Goal: Task Accomplishment & Management: Complete application form

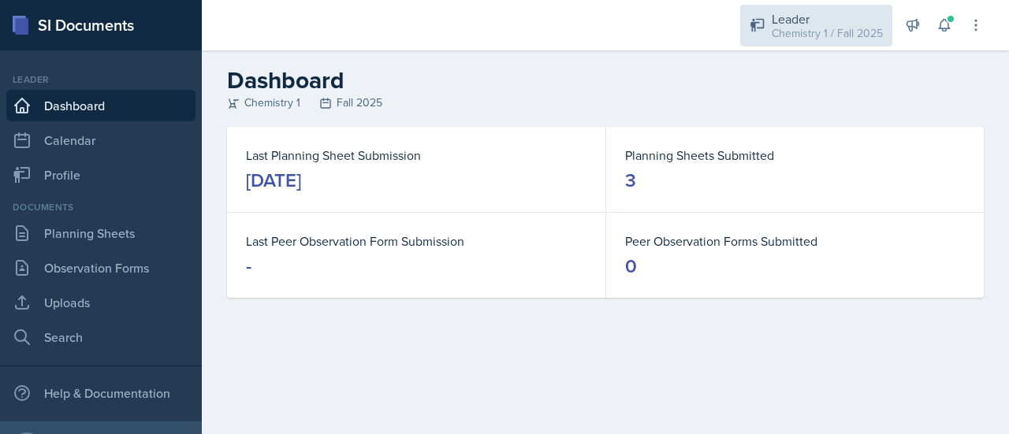
click at [822, 10] on div "Leader" at bounding box center [827, 18] width 111 height 19
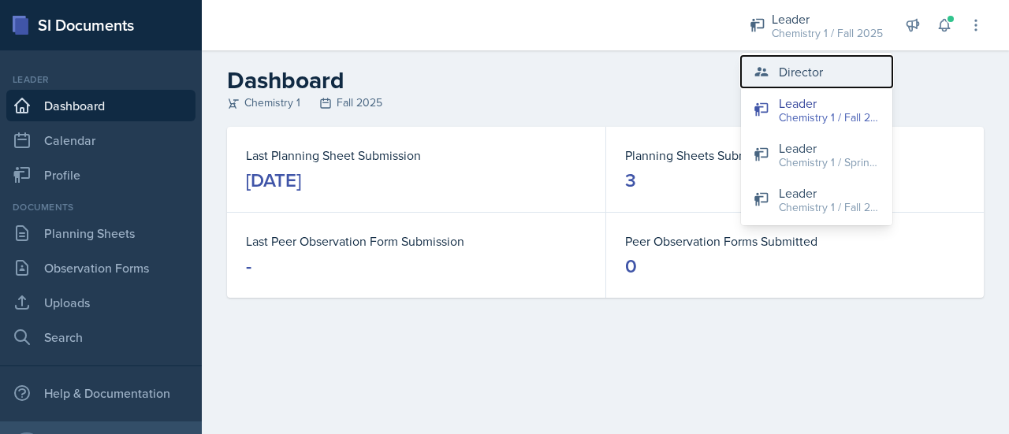
click at [799, 67] on div "Director" at bounding box center [801, 71] width 44 height 19
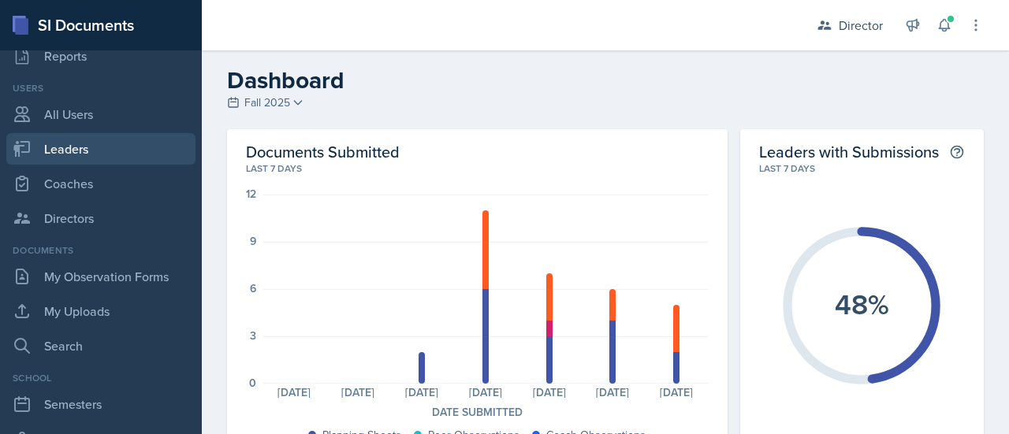
scroll to position [121, 0]
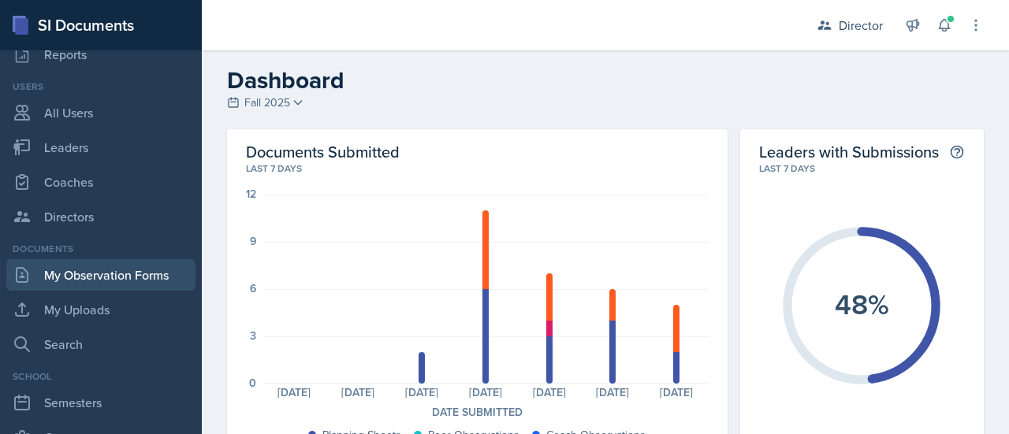
click at [87, 269] on link "My Observation Forms" at bounding box center [100, 275] width 189 height 32
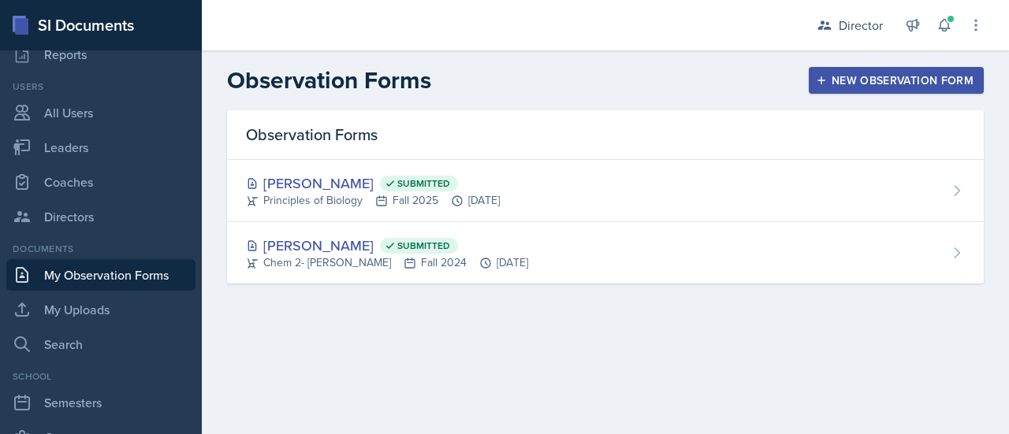
click at [836, 76] on div "New Observation Form" at bounding box center [896, 80] width 155 height 13
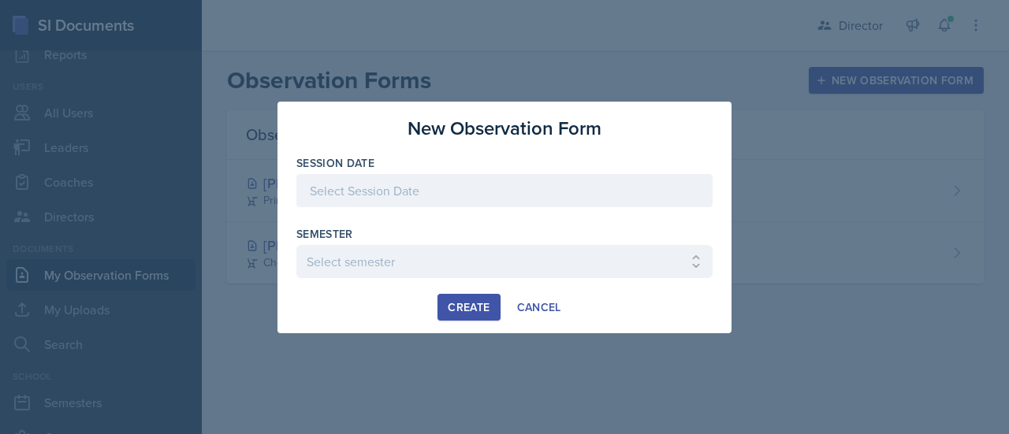
click at [481, 191] on div at bounding box center [504, 190] width 416 height 33
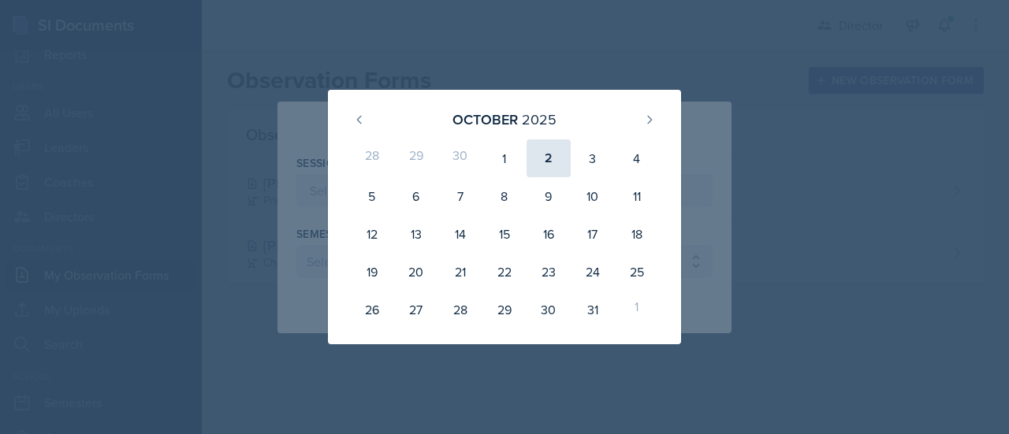
click at [548, 161] on div "2" at bounding box center [549, 159] width 44 height 38
type input "[DATE]"
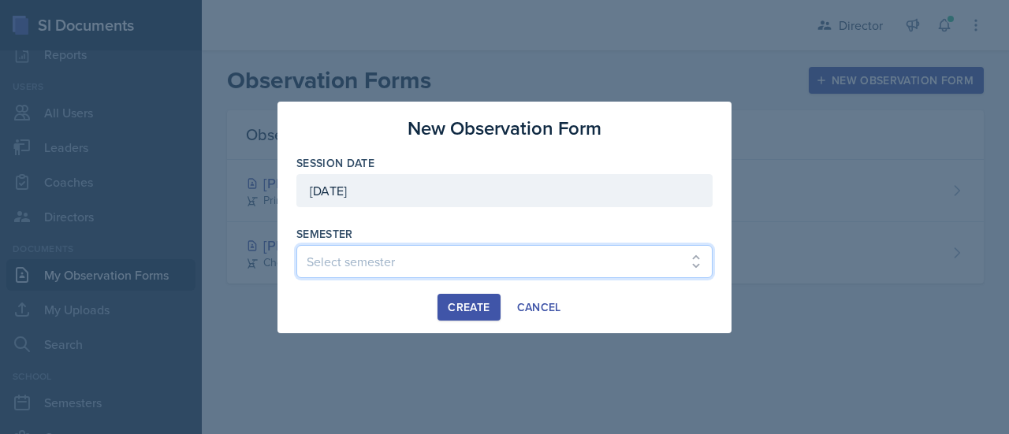
click at [394, 264] on select "Select semester Fall 2025 Spring 2025 Fall 2024 Spring 2024 Fall 2023 Spring 20…" at bounding box center [504, 261] width 416 height 33
select select "c88fb8a2-0ae1-4674-9d8d-93ff3a907138"
click at [296, 245] on select "Select semester Fall 2025 Spring 2025 Fall 2024 Spring 2024 Fall 2023 Spring 20…" at bounding box center [504, 261] width 416 height 33
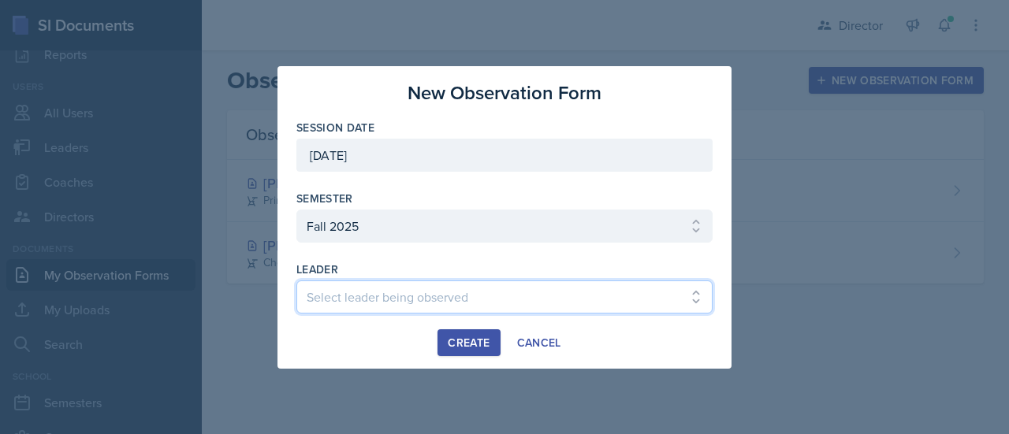
click at [377, 300] on select "Select leader being observed [PERSON_NAME] [PERSON_NAME] [PERSON_NAME] [PERSON_…" at bounding box center [504, 297] width 416 height 33
select select "5cfef0dd-41ec-4ee5-9b16-3b7c63419155"
click at [296, 281] on select "Select leader being observed [PERSON_NAME] [PERSON_NAME] [PERSON_NAME] [PERSON_…" at bounding box center [504, 297] width 416 height 33
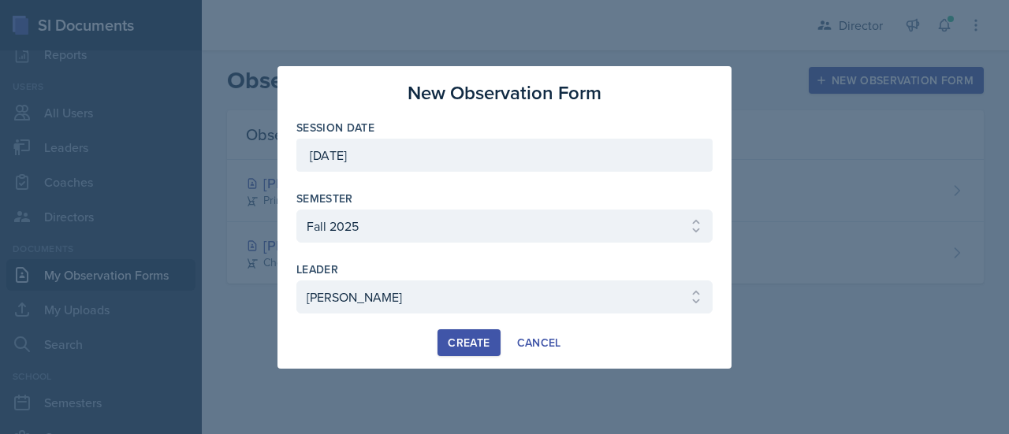
click at [478, 342] on div "Create" at bounding box center [469, 343] width 42 height 13
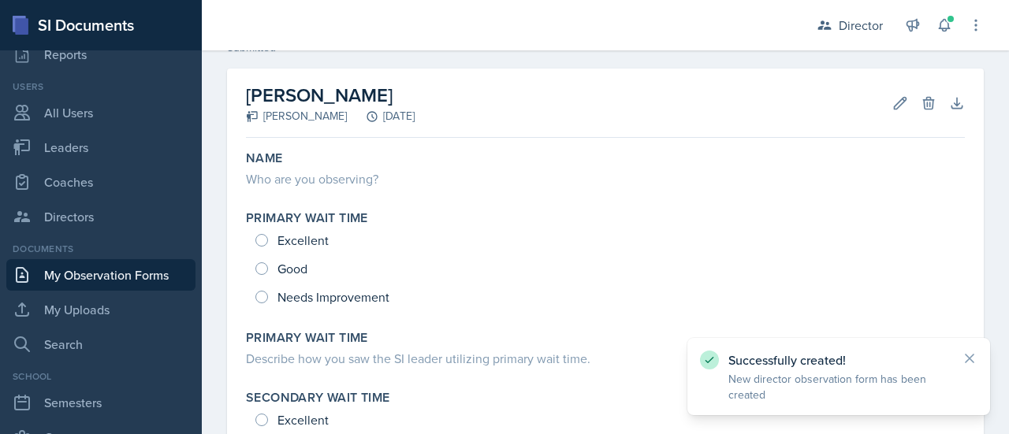
scroll to position [93, 0]
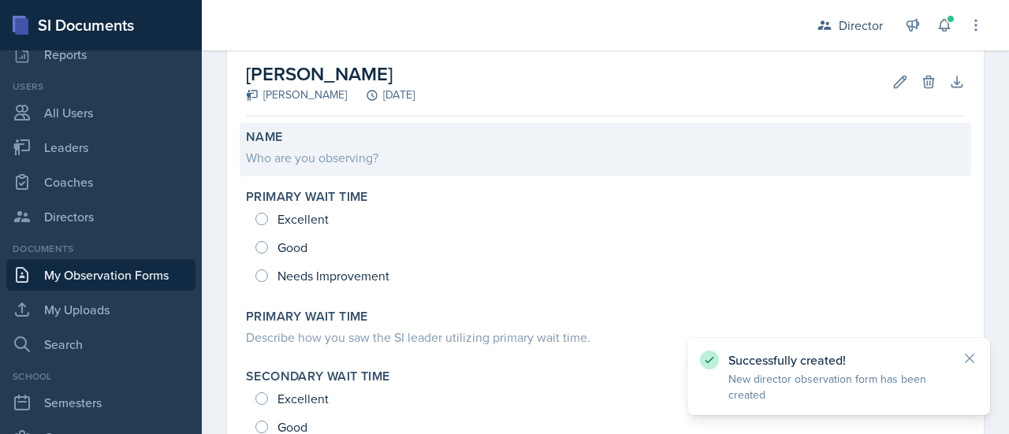
click at [347, 150] on div "Who are you observing?" at bounding box center [605, 157] width 719 height 19
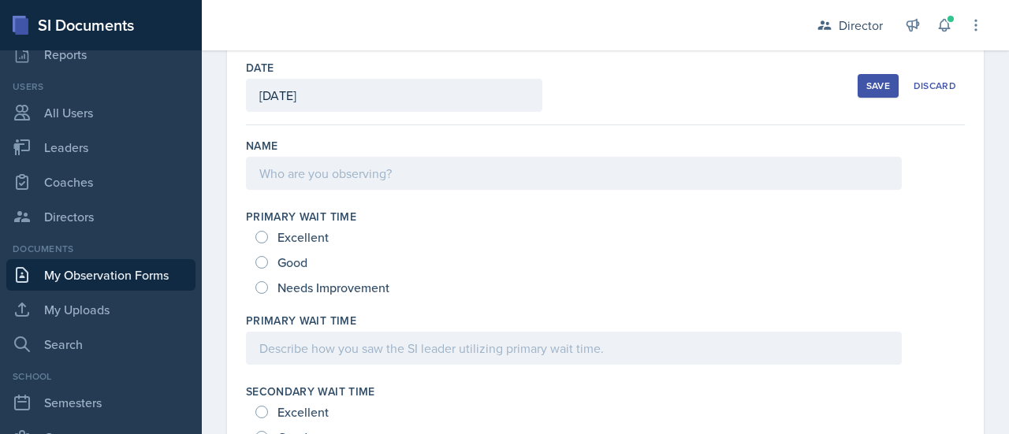
scroll to position [87, 0]
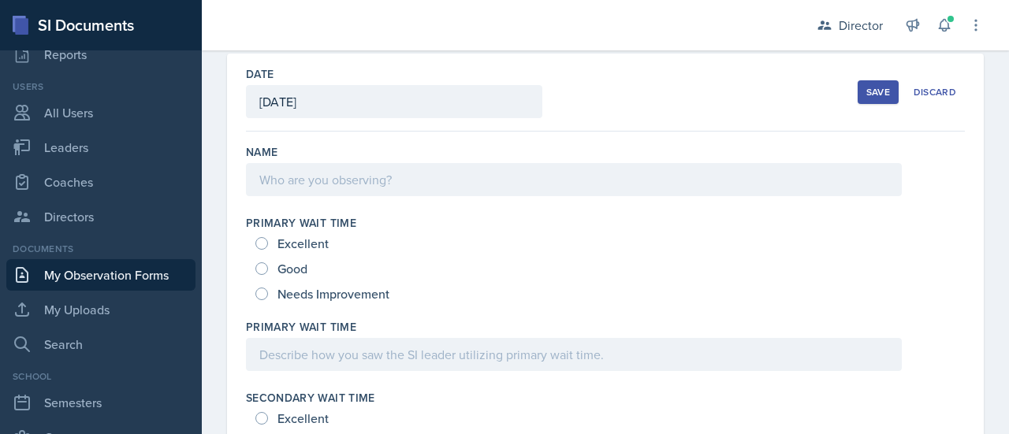
click at [345, 184] on div at bounding box center [574, 179] width 656 height 33
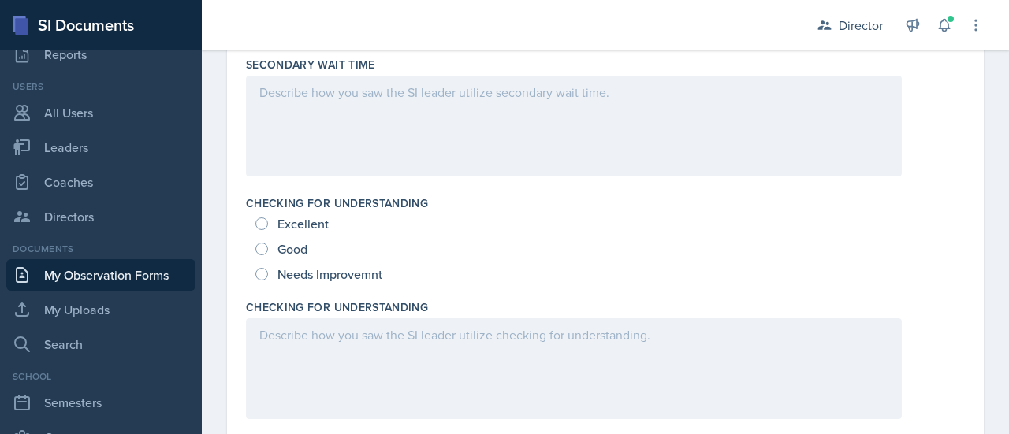
scroll to position [0, 0]
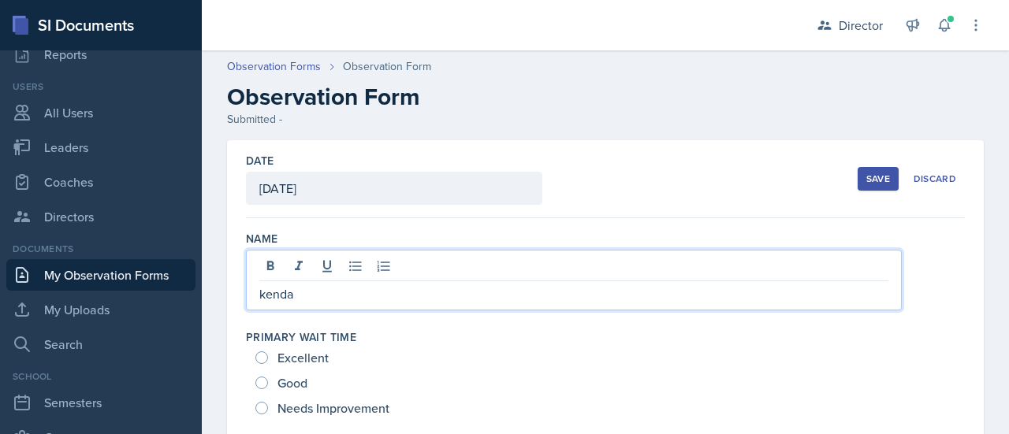
click at [861, 169] on button "Save" at bounding box center [878, 179] width 41 height 24
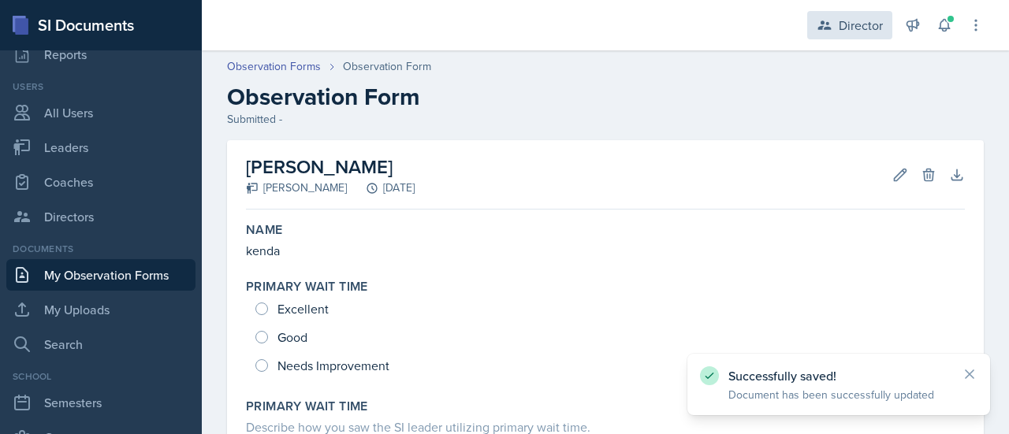
click at [865, 21] on div "Director" at bounding box center [861, 25] width 44 height 19
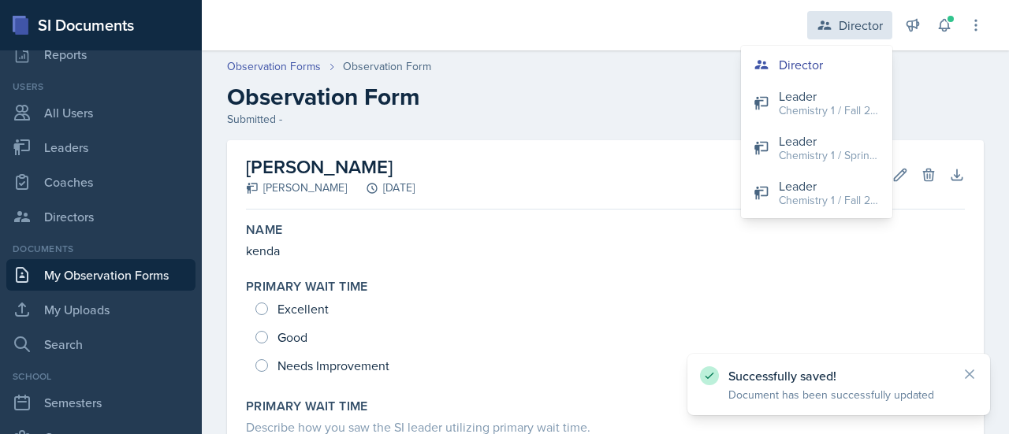
click at [865, 21] on div "Director" at bounding box center [861, 25] width 44 height 19
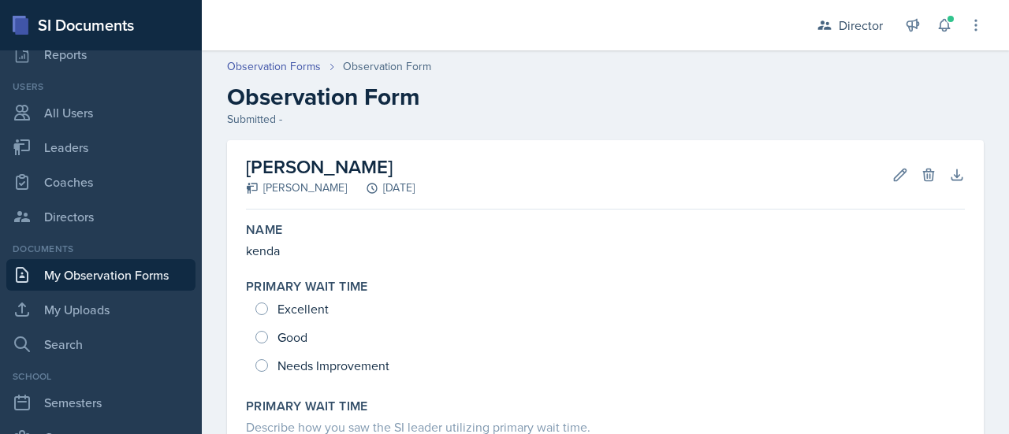
click at [95, 274] on link "My Observation Forms" at bounding box center [100, 275] width 189 height 32
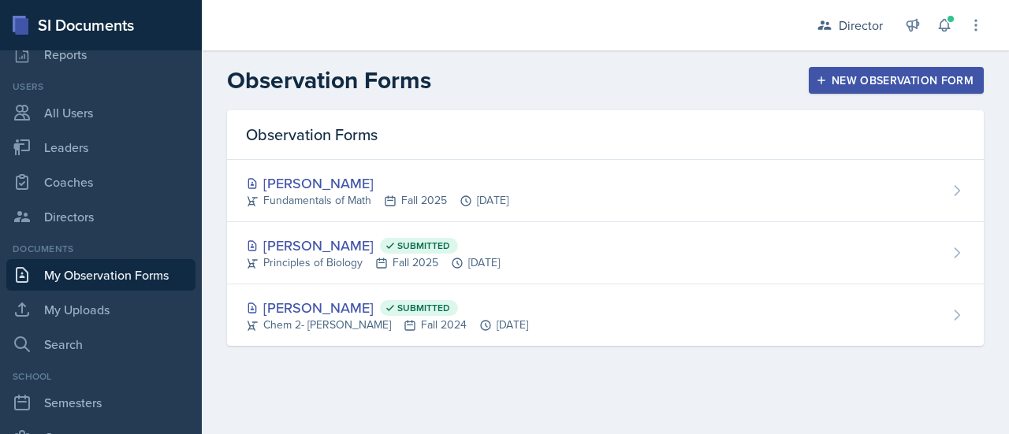
click at [883, 74] on div "New Observation Form" at bounding box center [896, 80] width 155 height 13
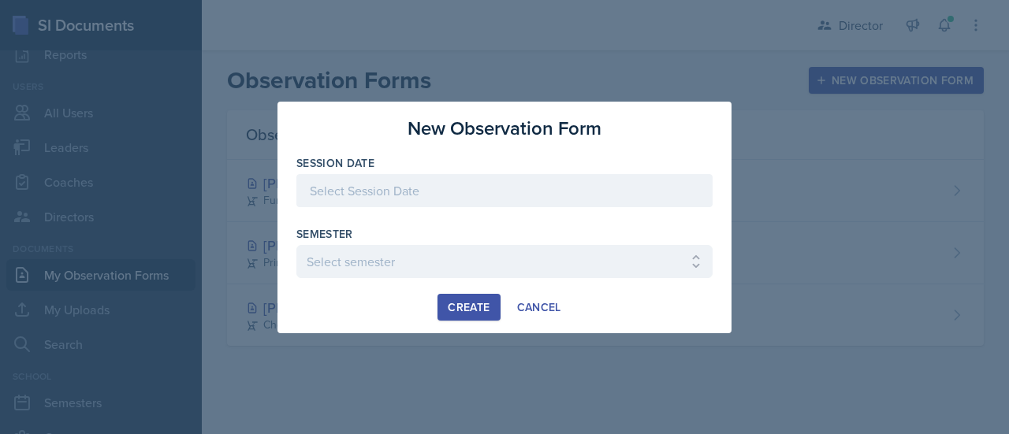
click at [522, 195] on div at bounding box center [504, 190] width 416 height 33
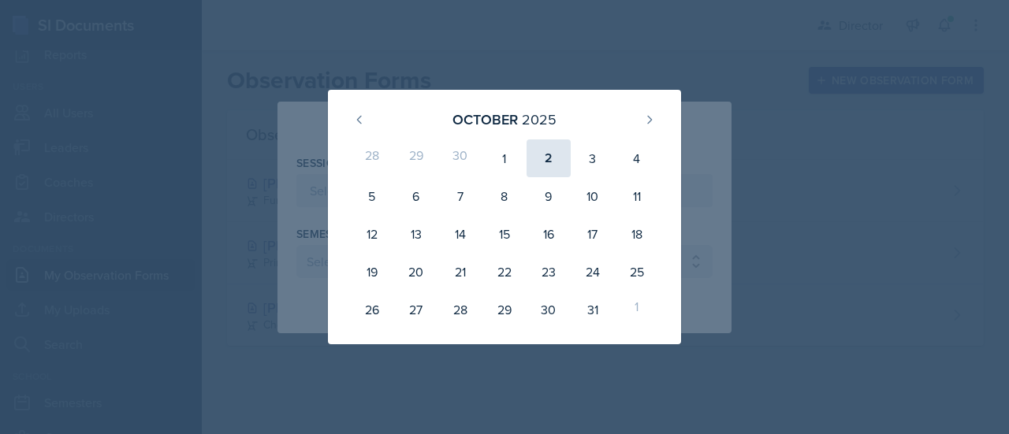
click at [555, 154] on div "2" at bounding box center [549, 159] width 44 height 38
type input "[DATE]"
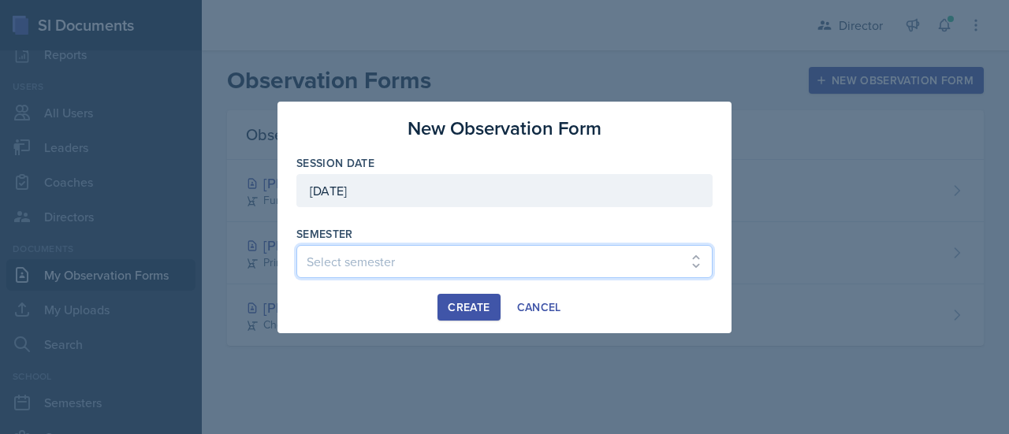
click at [552, 261] on select "Select semester Fall 2025 Spring 2025 Fall 2024 Spring 2024 Fall 2023 Spring 20…" at bounding box center [504, 261] width 416 height 33
select select "c88fb8a2-0ae1-4674-9d8d-93ff3a907138"
click at [296, 245] on select "Select semester Fall 2025 Spring 2025 Fall 2024 Spring 2024 Fall 2023 Spring 20…" at bounding box center [504, 261] width 416 height 33
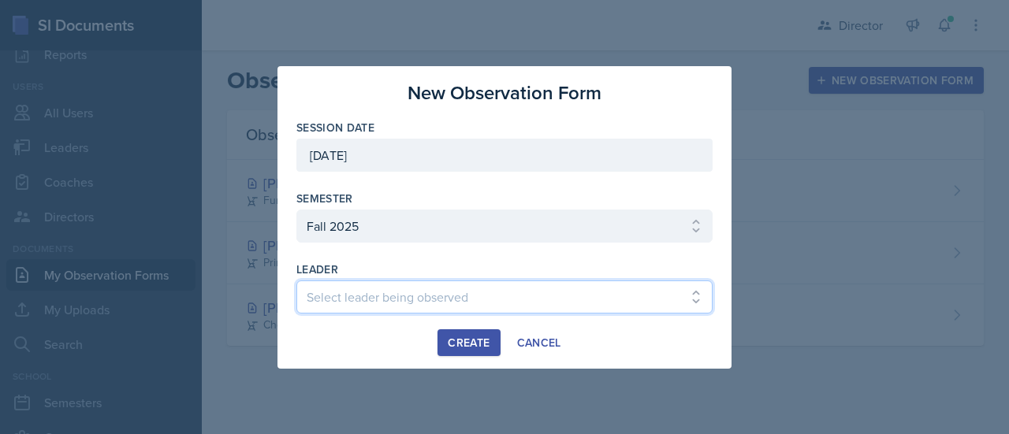
click at [427, 296] on select "Select leader being observed [PERSON_NAME] [PERSON_NAME] [PERSON_NAME] [PERSON_…" at bounding box center [504, 297] width 416 height 33
select select "ee6500eb-c9ef-4e1d-8826-5d34657f5412"
click at [296, 281] on select "Select leader being observed [PERSON_NAME] [PERSON_NAME] [PERSON_NAME] [PERSON_…" at bounding box center [504, 297] width 416 height 33
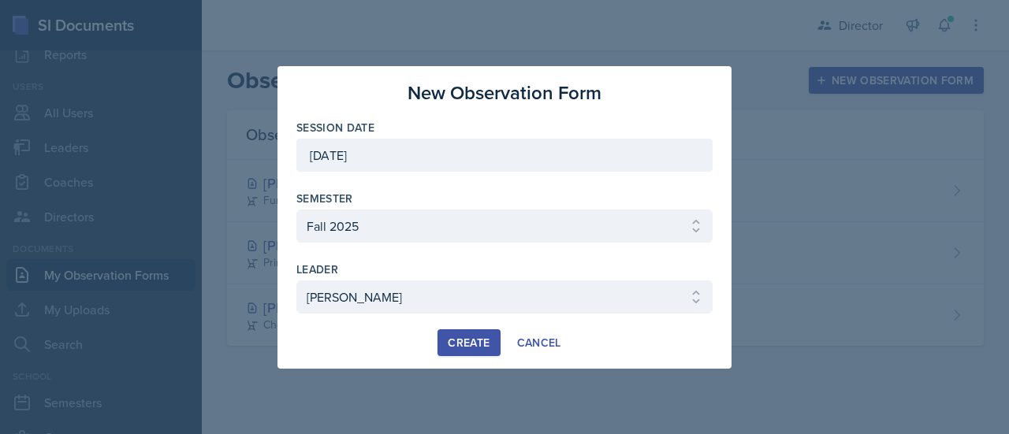
click at [475, 344] on div "Create" at bounding box center [469, 343] width 42 height 13
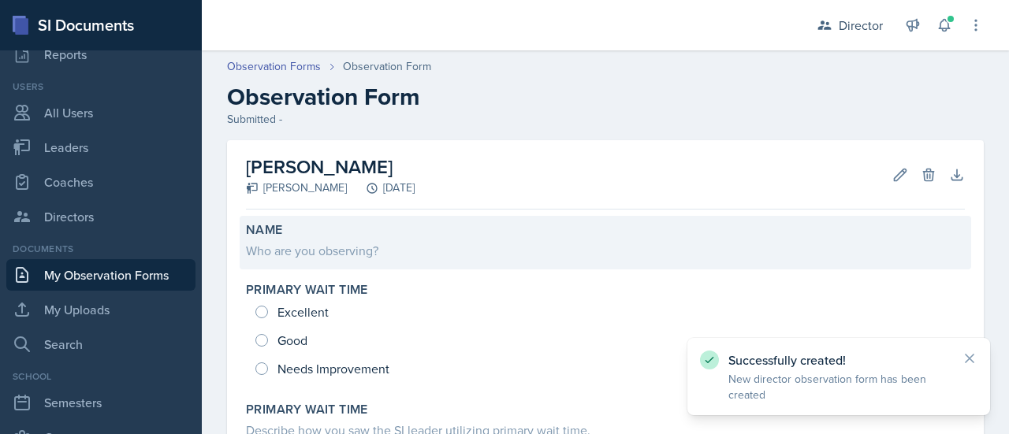
click at [341, 248] on div "Who are you observing?" at bounding box center [605, 250] width 719 height 19
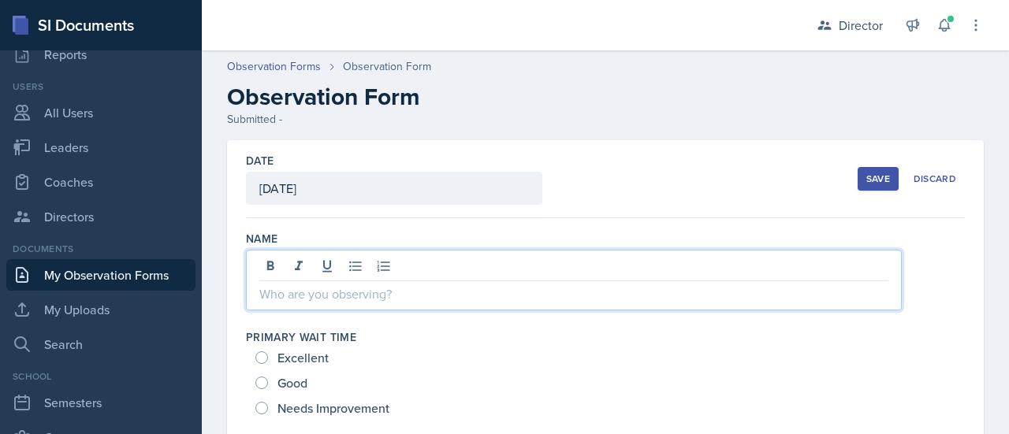
click at [330, 270] on div at bounding box center [574, 280] width 656 height 61
click at [873, 176] on div "Save" at bounding box center [878, 179] width 24 height 13
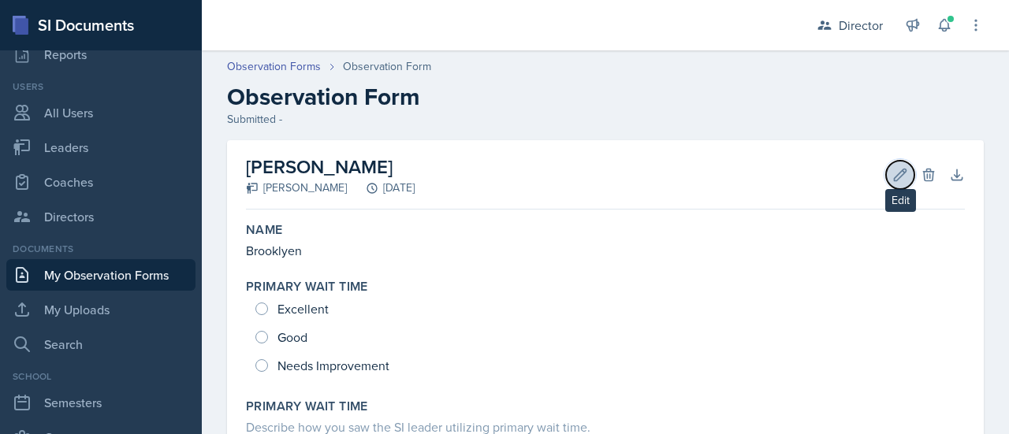
click at [892, 176] on icon at bounding box center [900, 175] width 16 height 16
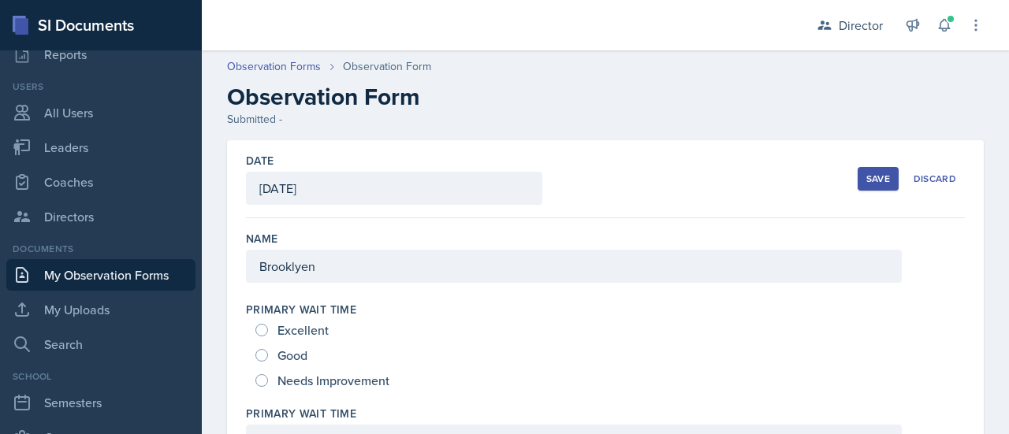
click at [337, 270] on div "Brooklyen" at bounding box center [574, 266] width 656 height 33
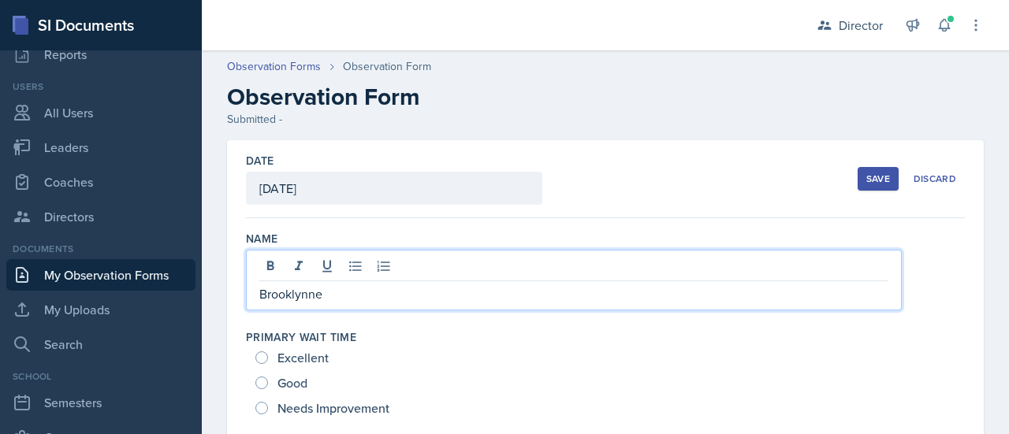
click at [866, 177] on div "Save" at bounding box center [878, 179] width 24 height 13
